Goal: Information Seeking & Learning: Learn about a topic

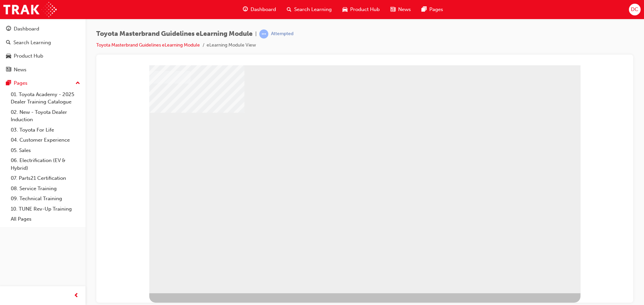
click at [189, 293] on div "RETURN" at bounding box center [169, 298] width 40 height 11
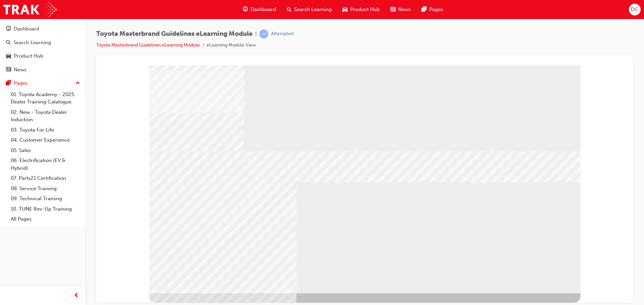
click at [189, 293] on div "RETURN" at bounding box center [169, 298] width 40 height 11
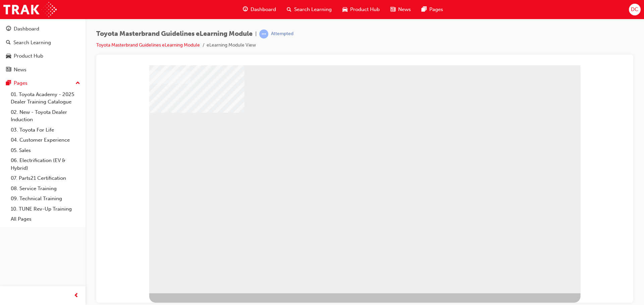
click at [189, 293] on div "RETURN" at bounding box center [169, 298] width 40 height 11
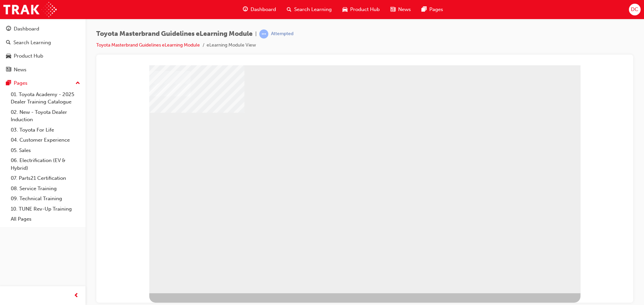
click at [189, 305] on div "NEXT Trigger this button to go to the next slide" at bounding box center [169, 310] width 40 height 11
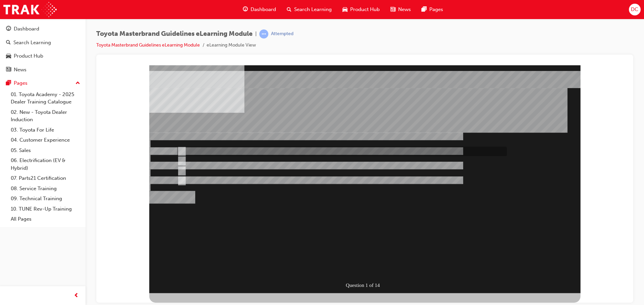
radio input "true"
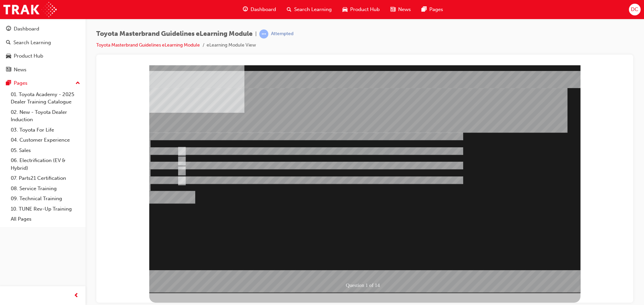
click at [376, 224] on div at bounding box center [364, 179] width 431 height 228
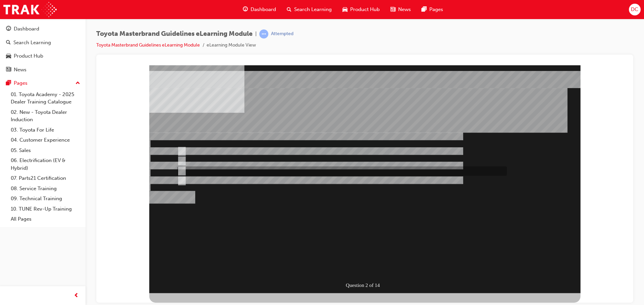
radio input "true"
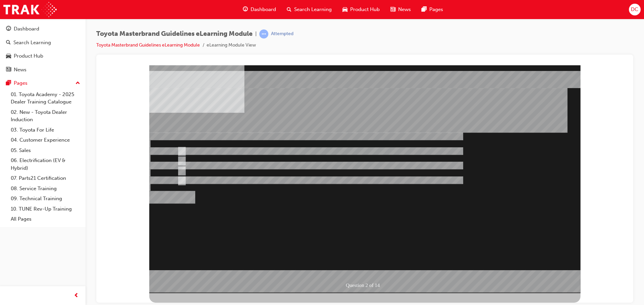
click at [381, 218] on div at bounding box center [364, 179] width 431 height 228
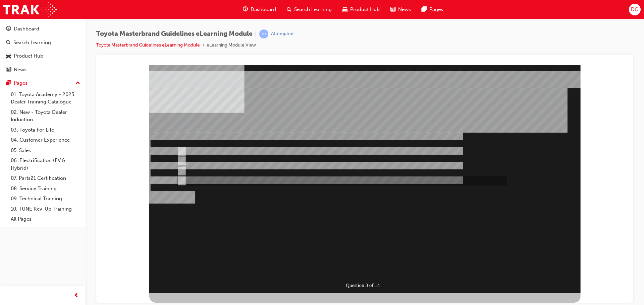
radio input "true"
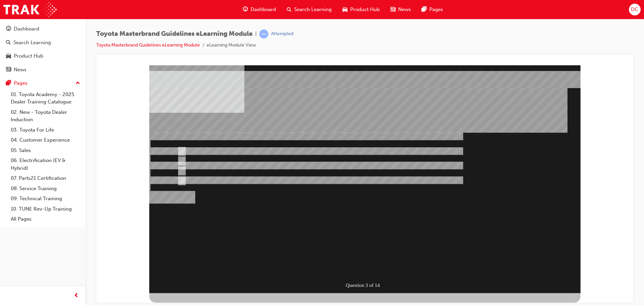
click at [364, 278] on div "Question 3 of 14" at bounding box center [364, 179] width 431 height 228
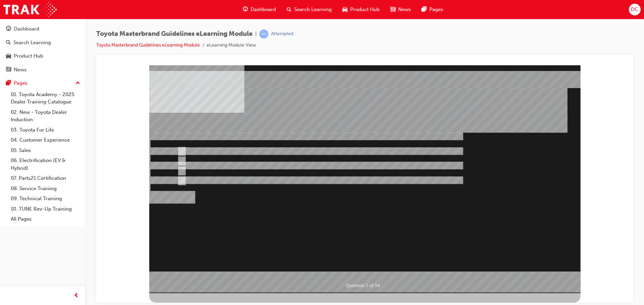
click at [182, 150] on div at bounding box center [364, 179] width 431 height 228
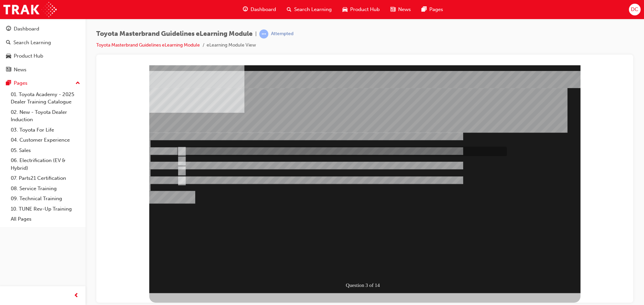
radio input "true"
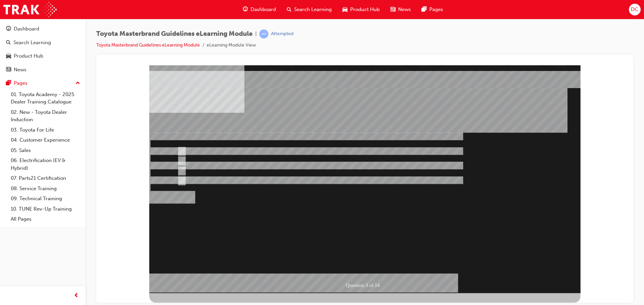
click at [362, 242] on div at bounding box center [364, 179] width 431 height 228
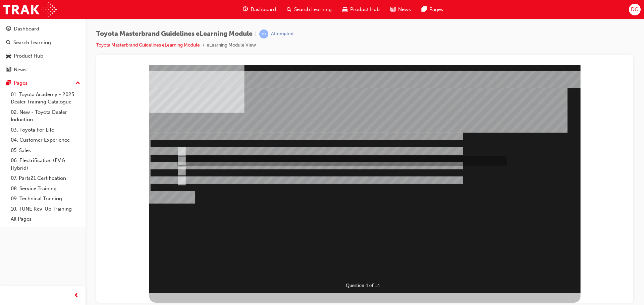
radio input "true"
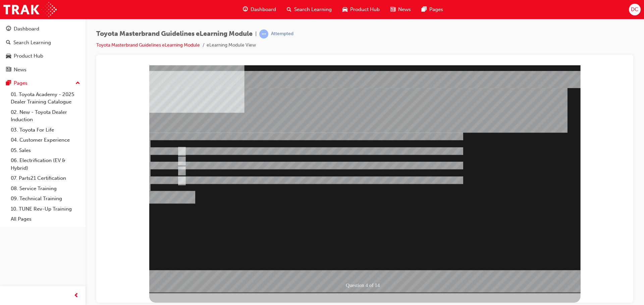
click at [389, 227] on div at bounding box center [364, 179] width 431 height 228
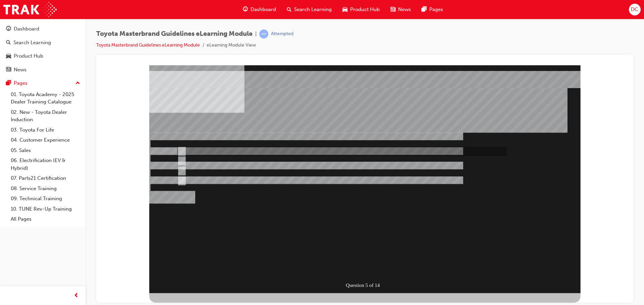
radio input "true"
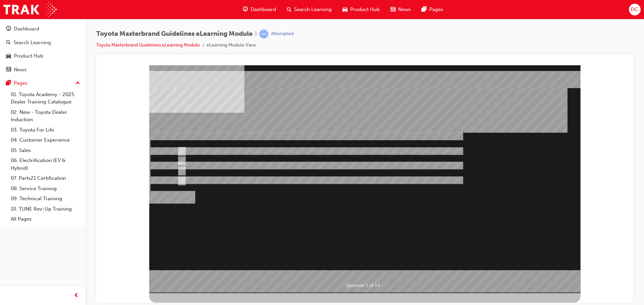
click at [386, 227] on div at bounding box center [364, 179] width 431 height 228
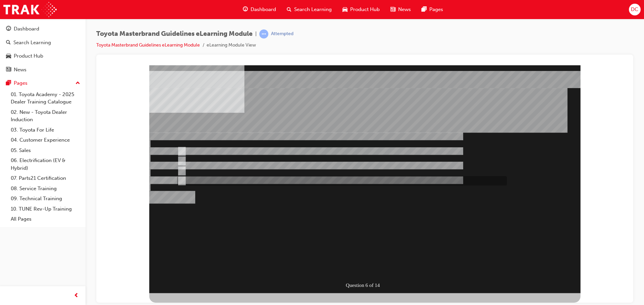
radio input "true"
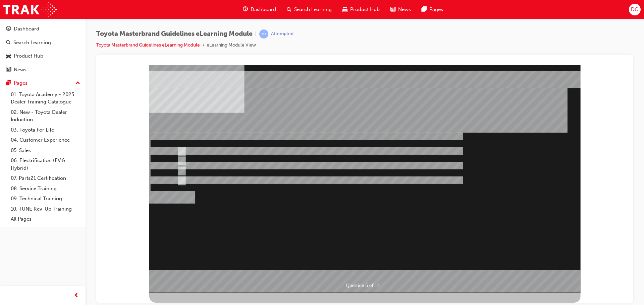
click at [405, 232] on div at bounding box center [364, 179] width 431 height 228
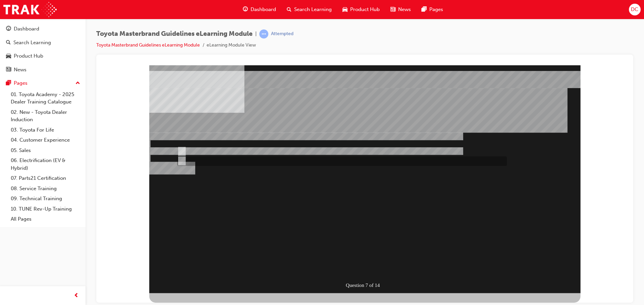
radio input "true"
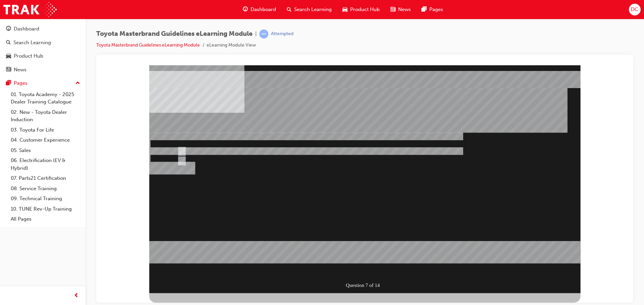
click at [381, 230] on div at bounding box center [364, 179] width 431 height 228
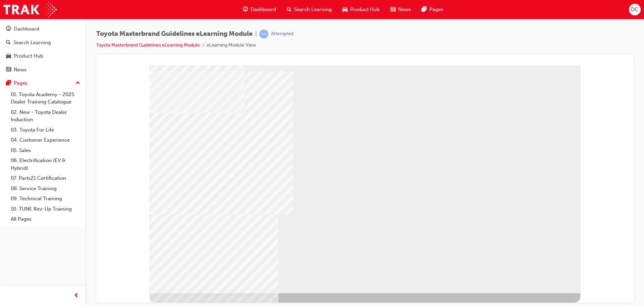
drag, startPoint x: 541, startPoint y: 278, endPoint x: 529, endPoint y: 263, distance: 19.5
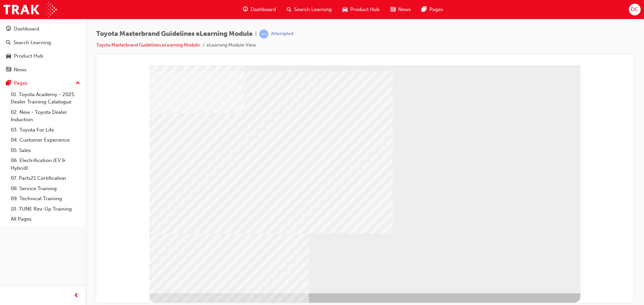
click at [364, 271] on div "multistate" at bounding box center [364, 179] width 431 height 228
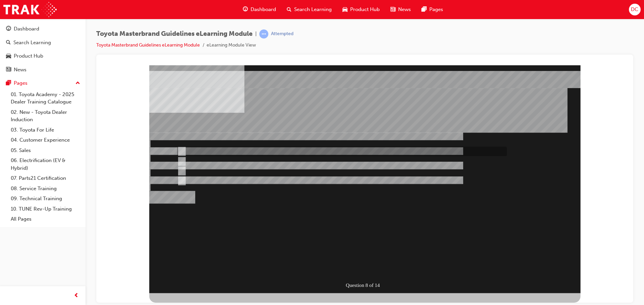
radio input "true"
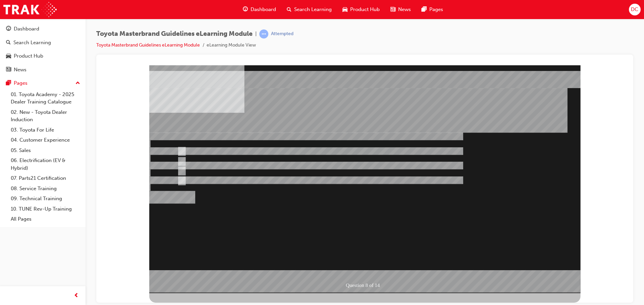
click at [397, 232] on div at bounding box center [364, 179] width 431 height 228
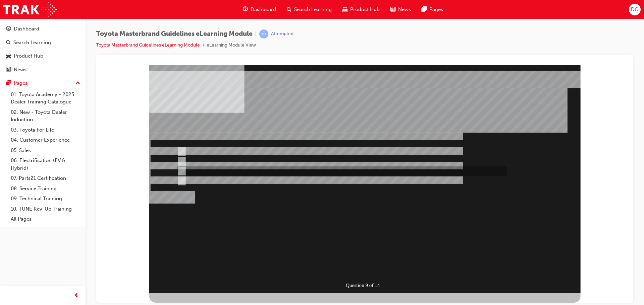
radio input "true"
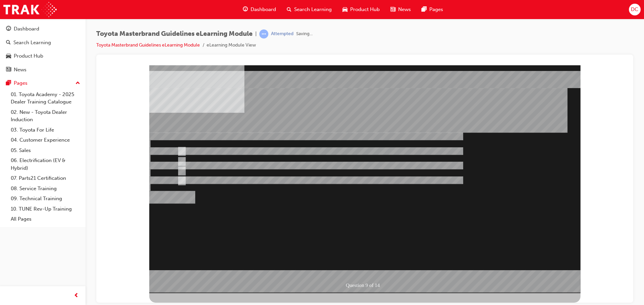
click at [386, 235] on div at bounding box center [364, 179] width 431 height 228
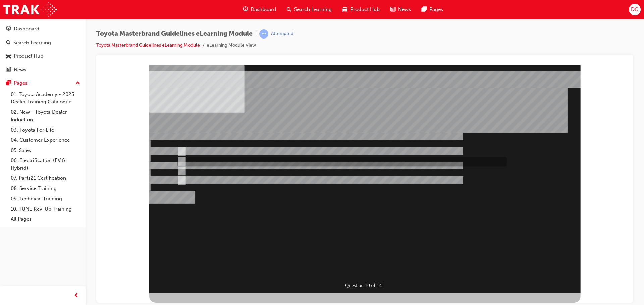
radio input "true"
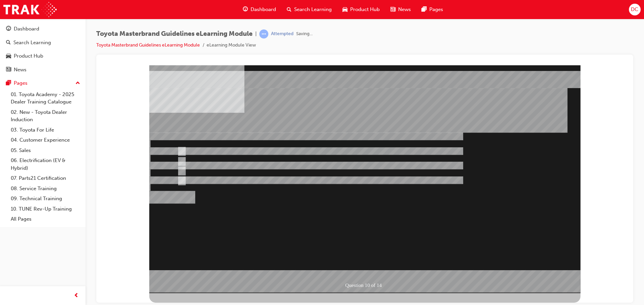
click at [367, 238] on div at bounding box center [364, 179] width 431 height 228
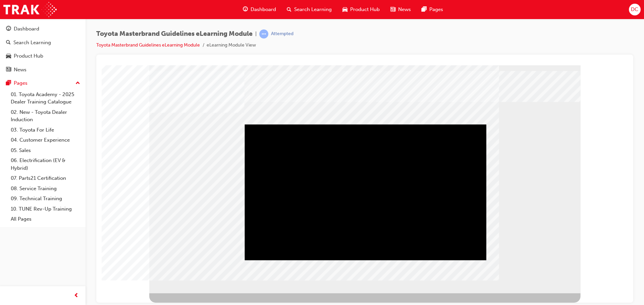
click at [381, 124] on div "Play" at bounding box center [365, 124] width 241 height 0
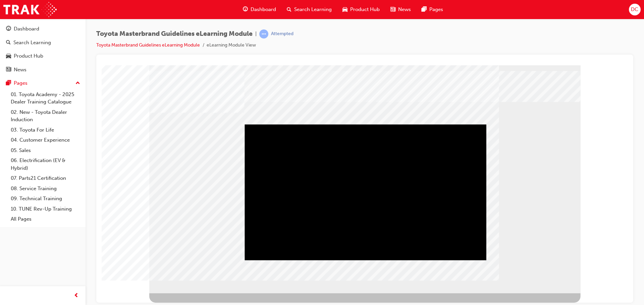
click at [361, 124] on div "Play" at bounding box center [365, 124] width 241 height 0
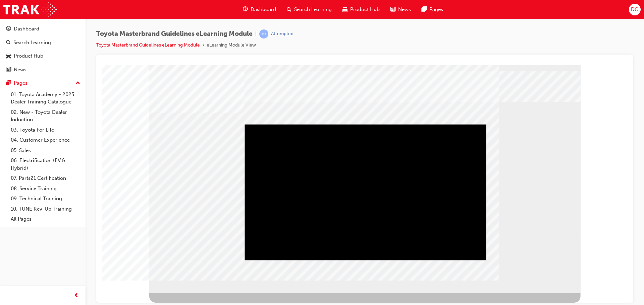
click at [368, 124] on div "Play" at bounding box center [365, 124] width 241 height 0
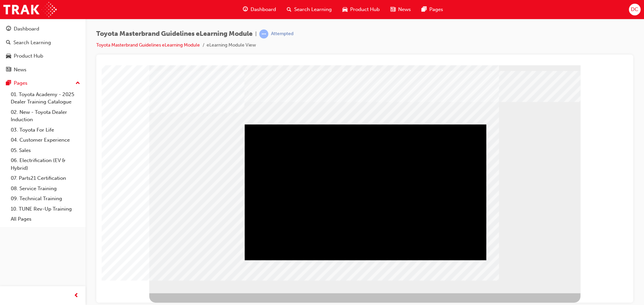
click at [402, 124] on div "Play" at bounding box center [365, 124] width 241 height 0
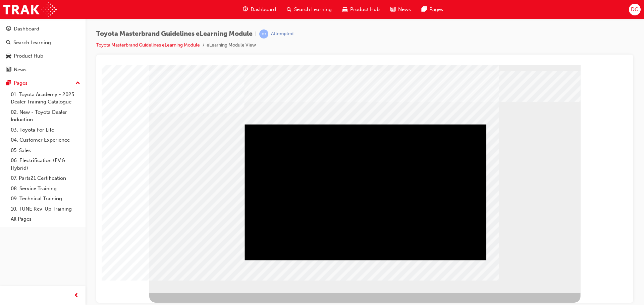
click at [418, 124] on div "Play" at bounding box center [365, 124] width 241 height 0
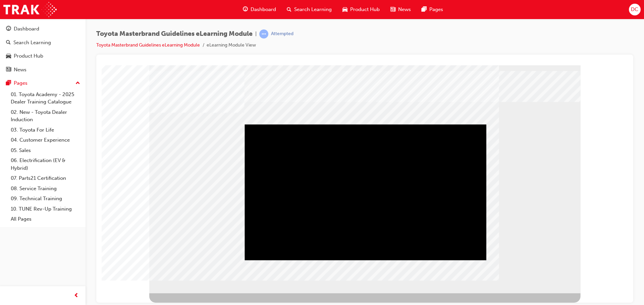
click at [378, 124] on div "Play" at bounding box center [365, 124] width 241 height 0
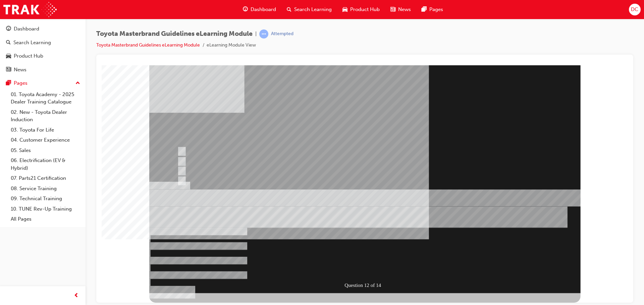
radio input "true"
click at [182, 151] on div at bounding box center [364, 179] width 431 height 228
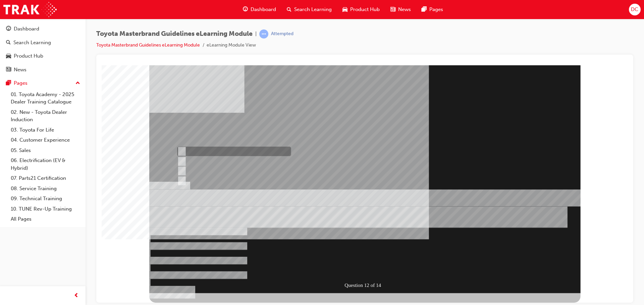
radio input "true"
click at [480, 270] on div at bounding box center [364, 179] width 431 height 228
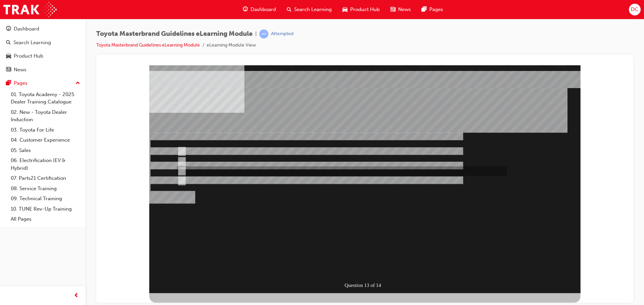
radio input "true"
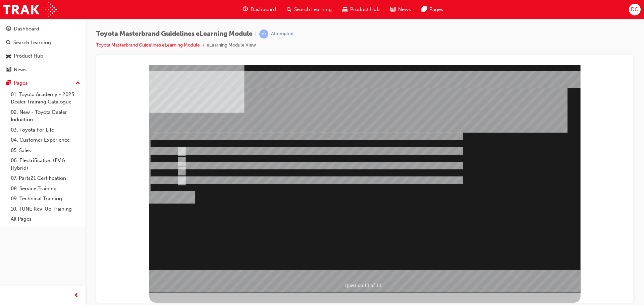
click at [386, 230] on div at bounding box center [364, 179] width 431 height 228
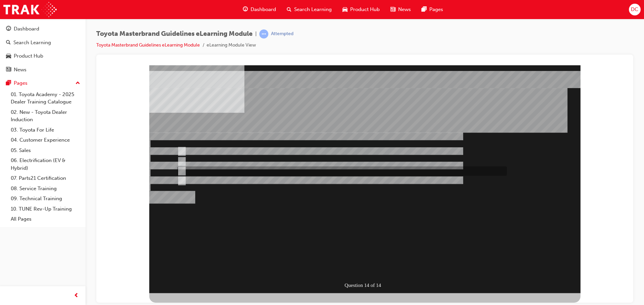
radio input "true"
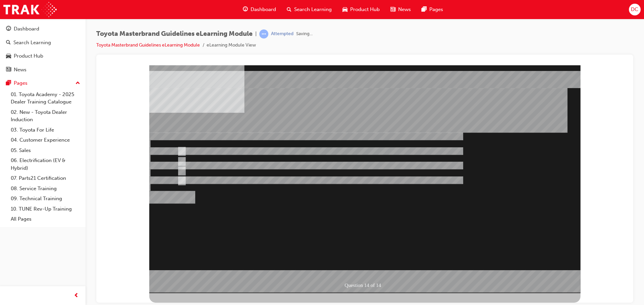
click at [395, 235] on div at bounding box center [364, 179] width 431 height 228
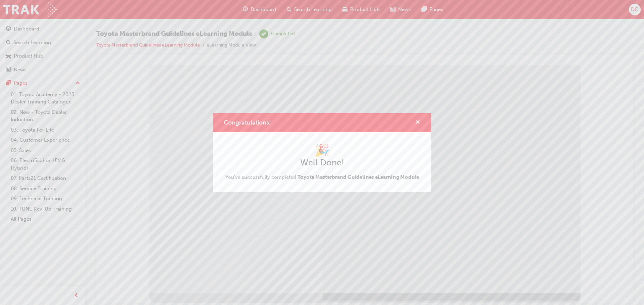
click at [419, 120] on span "cross-icon" at bounding box center [417, 123] width 5 height 6
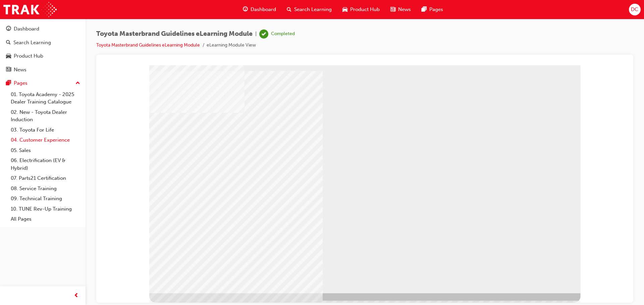
click at [56, 137] on link "04. Customer Experience" at bounding box center [45, 140] width 75 height 10
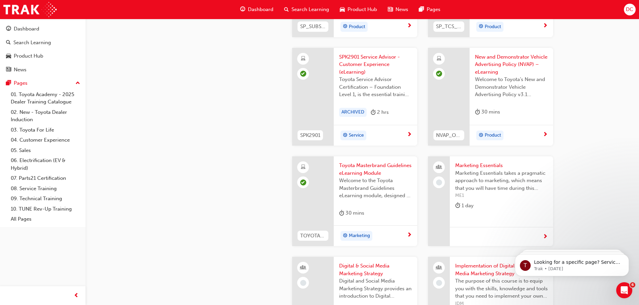
scroll to position [1121, 0]
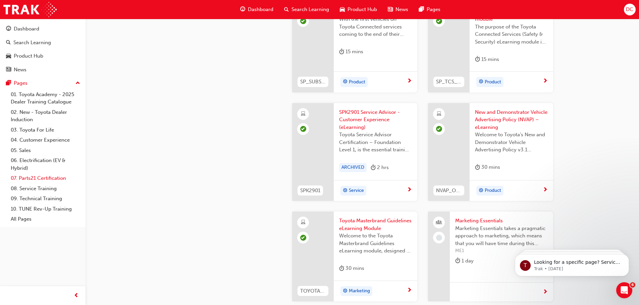
click at [37, 175] on link "07. Parts21 Certification" at bounding box center [45, 178] width 75 height 10
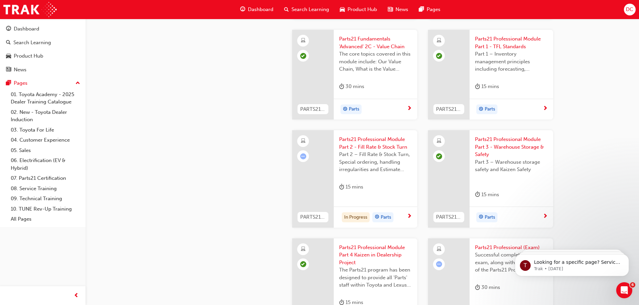
scroll to position [1002, 0]
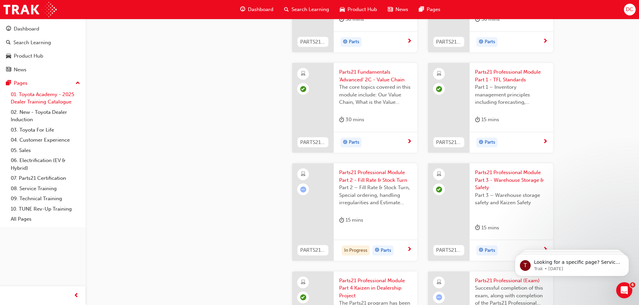
click at [39, 101] on link "01. Toyota Academy - 2025 Dealer Training Catalogue" at bounding box center [45, 99] width 75 height 18
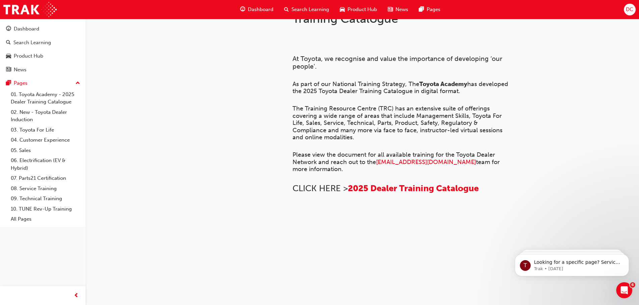
scroll to position [459, 0]
click at [45, 115] on link "02. New - Toyota Dealer Induction" at bounding box center [45, 116] width 75 height 18
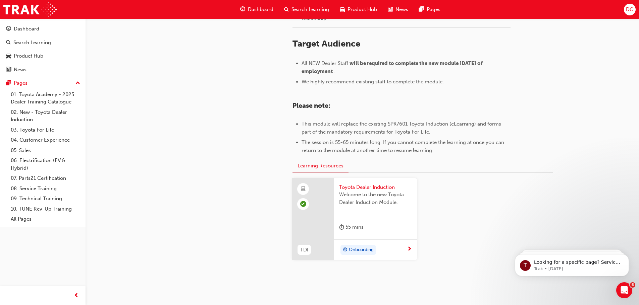
scroll to position [295, 0]
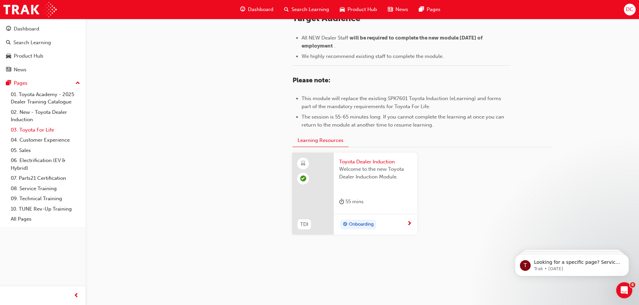
click at [33, 132] on link "03. Toyota For Life" at bounding box center [45, 130] width 75 height 10
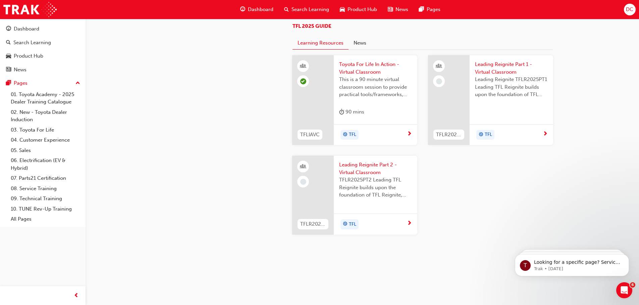
scroll to position [670, 0]
click at [47, 139] on link "04. Customer Experience" at bounding box center [45, 140] width 75 height 10
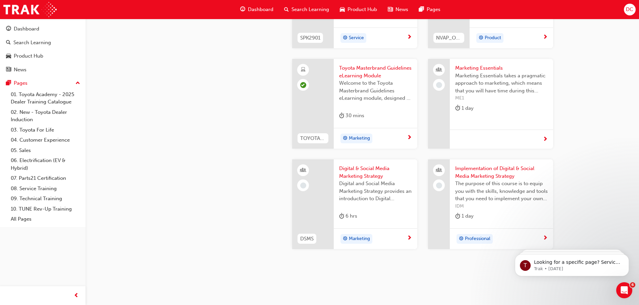
scroll to position [1289, 0]
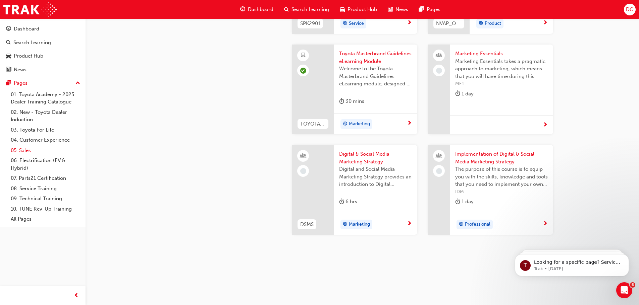
click at [25, 150] on link "05. Sales" at bounding box center [45, 150] width 75 height 10
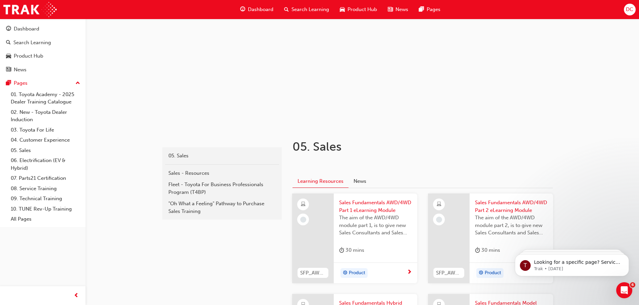
scroll to position [67, 0]
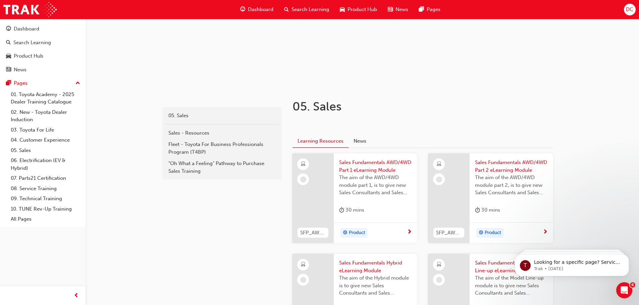
click at [407, 232] on span "next-icon" at bounding box center [409, 233] width 5 height 6
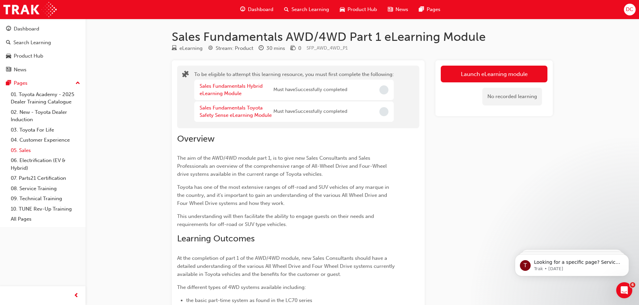
click at [29, 150] on link "05. Sales" at bounding box center [45, 150] width 75 height 10
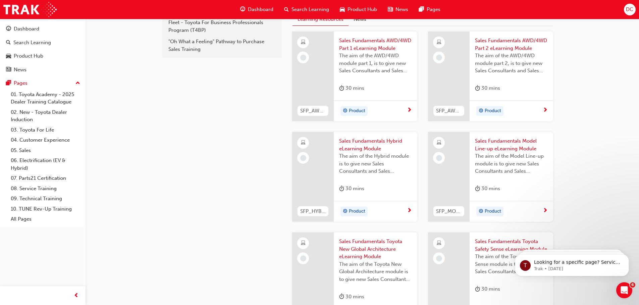
scroll to position [201, 0]
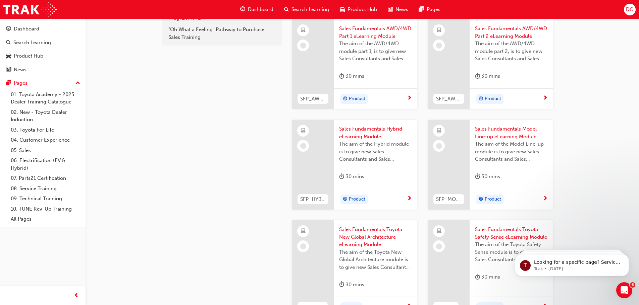
click at [388, 202] on div "Product" at bounding box center [373, 200] width 68 height 10
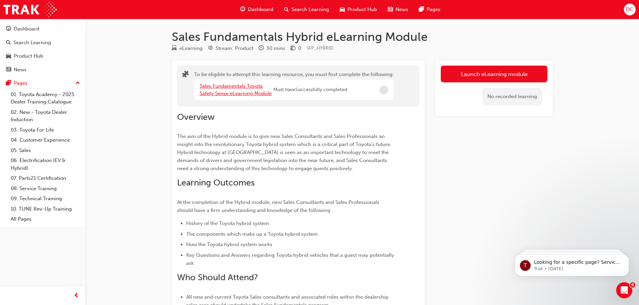
click at [254, 84] on link "Sales Fundamentals Toyota Safety Sense eLearning Module" at bounding box center [235, 90] width 72 height 14
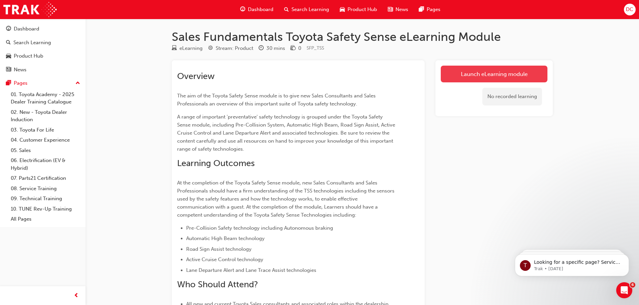
click at [496, 74] on link "Launch eLearning module" at bounding box center [493, 74] width 107 height 17
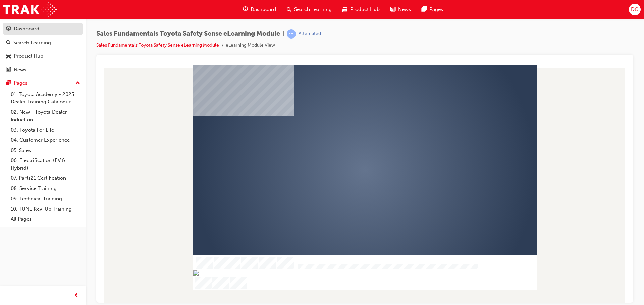
click at [22, 30] on div "Dashboard" at bounding box center [26, 29] width 25 height 8
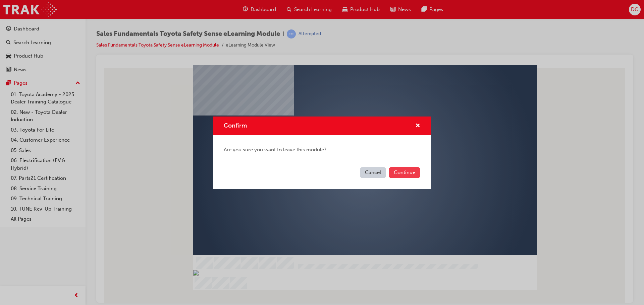
click at [414, 177] on button "Continue" at bounding box center [405, 172] width 32 height 11
